Goal: Navigation & Orientation: Find specific page/section

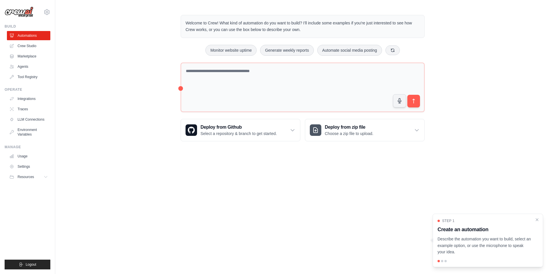
click at [28, 13] on img at bounding box center [19, 12] width 29 height 11
click at [44, 10] on icon at bounding box center [46, 12] width 7 height 7
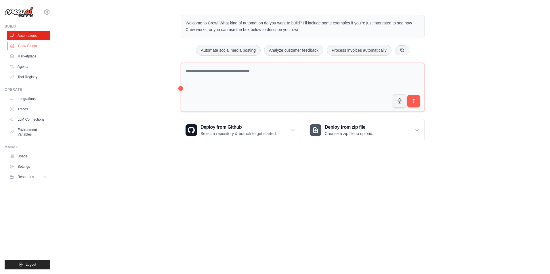
click at [32, 45] on link "Crew Studio" at bounding box center [28, 45] width 43 height 9
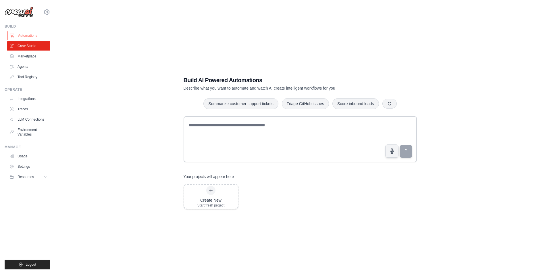
click at [31, 37] on link "Automations" at bounding box center [28, 35] width 43 height 9
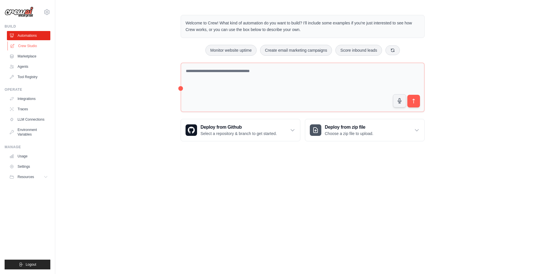
click at [38, 46] on link "Crew Studio" at bounding box center [28, 45] width 43 height 9
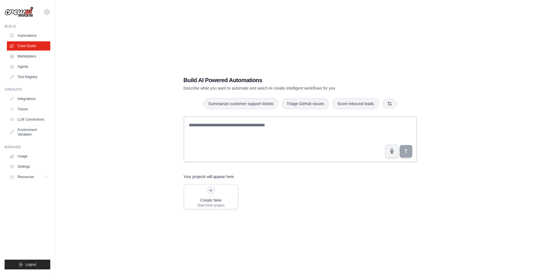
click at [27, 124] on ul "Integrations Traces LLM Connections Environment Variables" at bounding box center [28, 116] width 43 height 45
drag, startPoint x: 27, startPoint y: 124, endPoint x: 31, endPoint y: 119, distance: 6.4
click at [31, 119] on link "LLM Connections" at bounding box center [28, 119] width 43 height 9
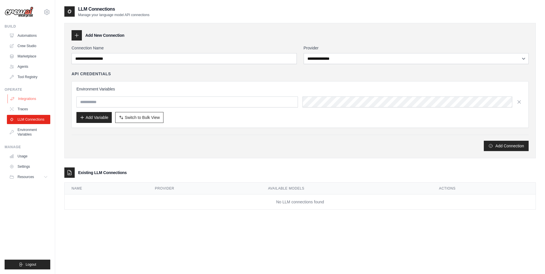
click at [23, 99] on link "Integrations" at bounding box center [28, 98] width 43 height 9
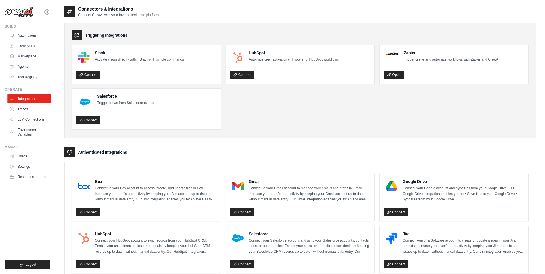
click at [32, 95] on link "Integrations" at bounding box center [28, 98] width 43 height 9
click at [22, 101] on link "Integrations" at bounding box center [28, 98] width 43 height 9
click at [29, 34] on link "Automations" at bounding box center [28, 35] width 43 height 9
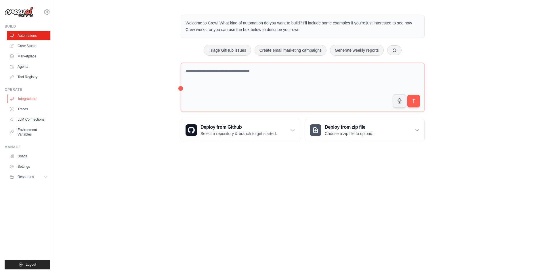
click at [29, 98] on link "Integrations" at bounding box center [28, 98] width 43 height 9
